Goal: Information Seeking & Learning: Learn about a topic

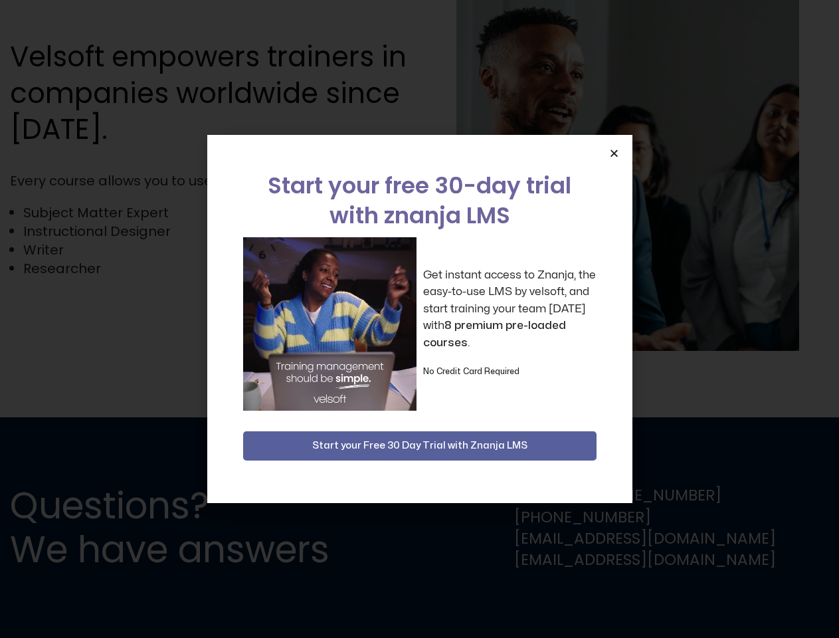
scroll to position [2611, 0]
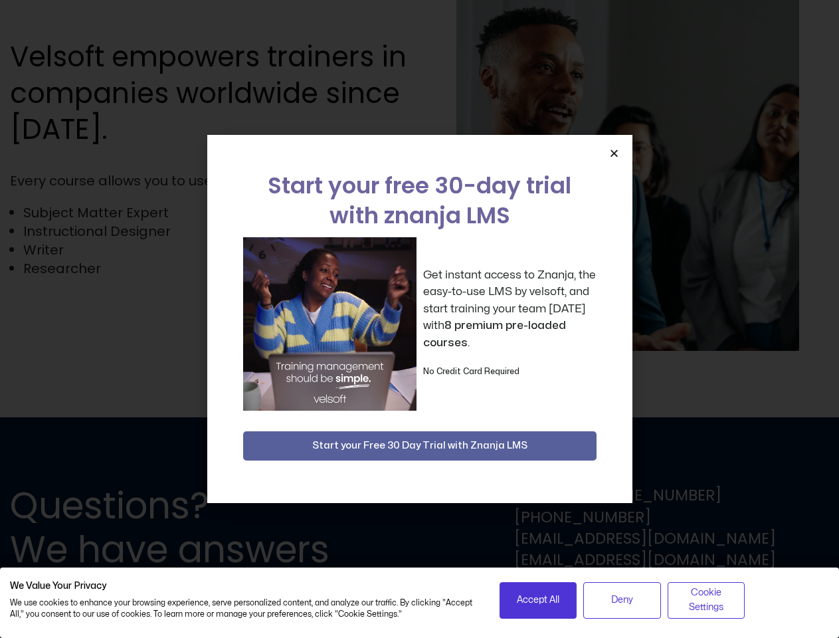
click at [419, 319] on div "Get instant access to Znanja, the easy-to-use LMS by velsoft, and start trainin…" at bounding box center [419, 323] width 353 height 173
click at [614, 153] on icon "Close" at bounding box center [614, 153] width 10 height 10
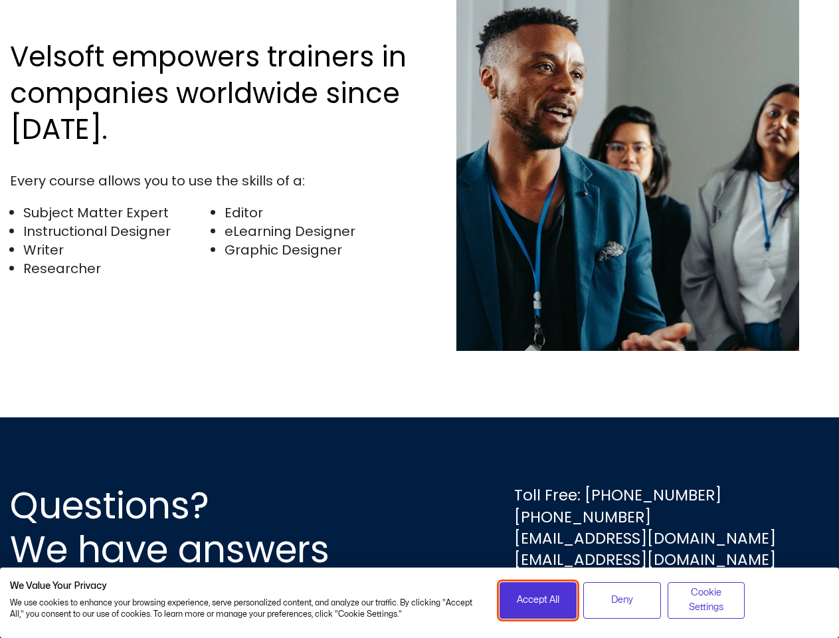
click at [538, 600] on span "Accept All" at bounding box center [538, 600] width 43 height 15
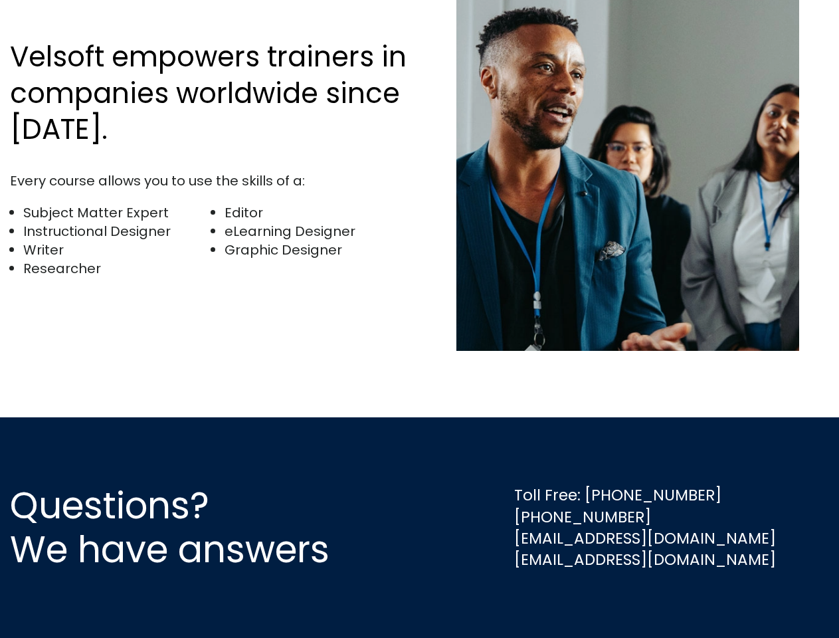
click at [622, 600] on div "Questions? We have answers Toll Free: [PHONE_NUMBER] [PHONE_NUMBER] [EMAIL_ADDR…" at bounding box center [419, 527] width 839 height 221
click at [706, 600] on div "Questions? We have answers Toll Free: [PHONE_NUMBER] [PHONE_NUMBER] [EMAIL_ADDR…" at bounding box center [419, 527] width 839 height 221
